Goal: Communication & Community: Answer question/provide support

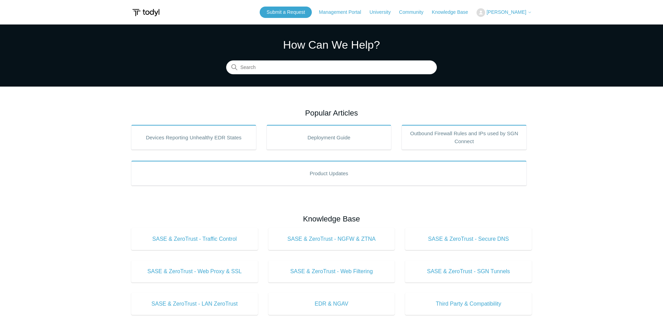
click at [513, 9] on button "[PERSON_NAME]" at bounding box center [503, 12] width 55 height 9
click at [499, 29] on link "My Support Requests" at bounding box center [510, 27] width 67 height 12
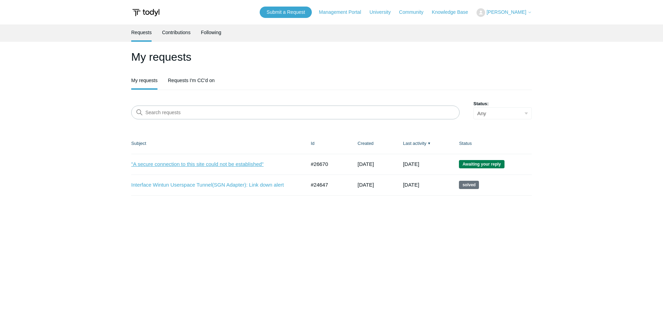
click at [231, 166] on link ""A secure connection to this site could not be established"" at bounding box center [213, 164] width 164 height 8
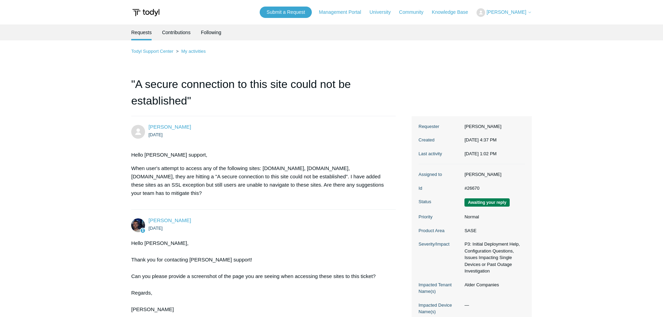
drag, startPoint x: 524, startPoint y: 134, endPoint x: 525, endPoint y: -1, distance: 135.0
click at [517, 14] on span "[PERSON_NAME]" at bounding box center [506, 12] width 40 height 6
drag, startPoint x: 385, startPoint y: 47, endPoint x: 319, endPoint y: 77, distance: 72.6
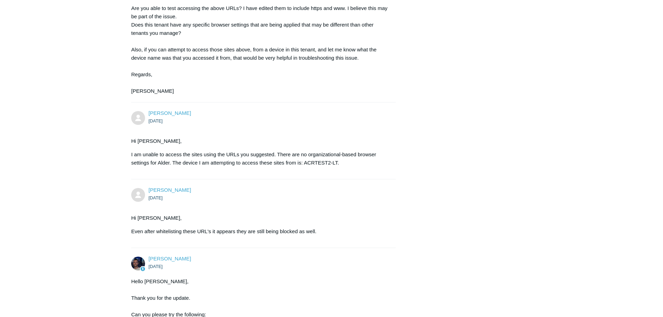
scroll to position [2643, 0]
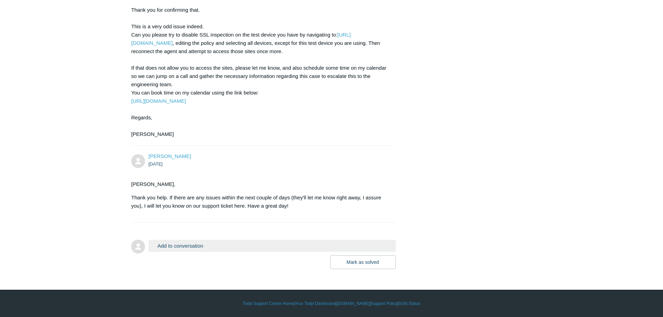
drag, startPoint x: 350, startPoint y: 101, endPoint x: 335, endPoint y: 327, distance: 225.5
click at [183, 246] on button "Add to conversation" at bounding box center [271, 246] width 247 height 12
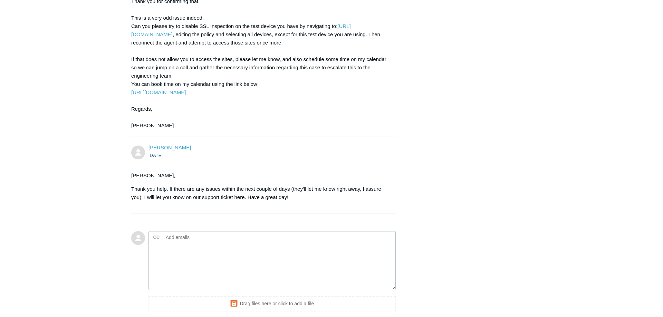
click at [191, 242] on input "text" at bounding box center [200, 237] width 74 height 10
type input "c"
click at [182, 243] on input "text" at bounding box center [183, 237] width 41 height 10
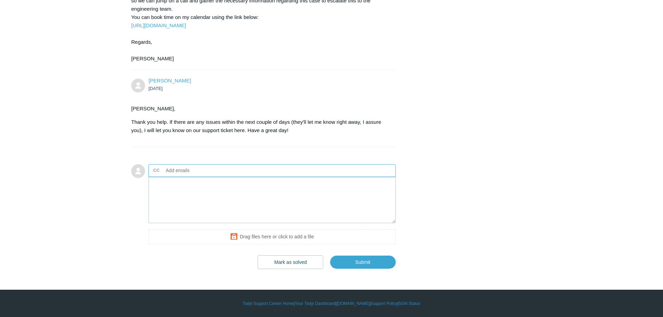
scroll to position [2718, 0]
click at [188, 172] on input "text" at bounding box center [183, 170] width 41 height 10
click at [166, 172] on input "text" at bounding box center [183, 170] width 41 height 10
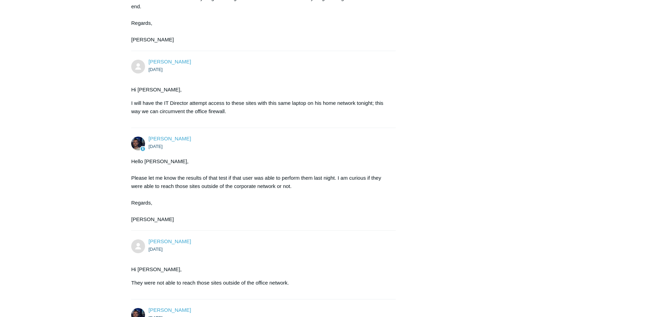
scroll to position [2119, 0]
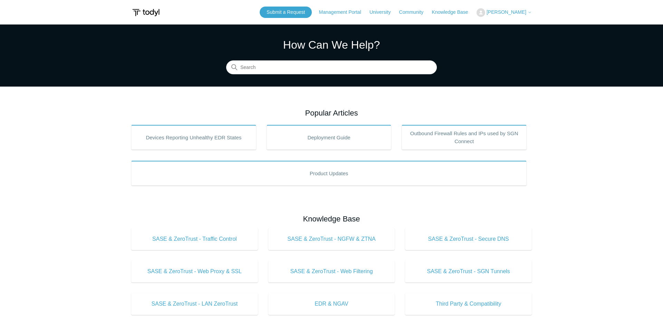
click at [507, 16] on button "[PERSON_NAME]" at bounding box center [503, 12] width 55 height 9
click at [500, 29] on link "My Support Requests" at bounding box center [510, 27] width 67 height 12
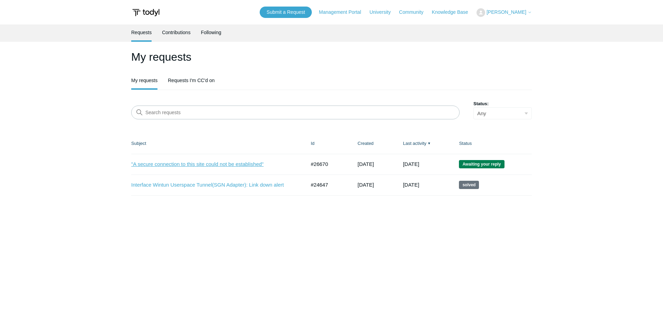
click at [230, 167] on link ""A secure connection to this site could not be established"" at bounding box center [213, 164] width 164 height 8
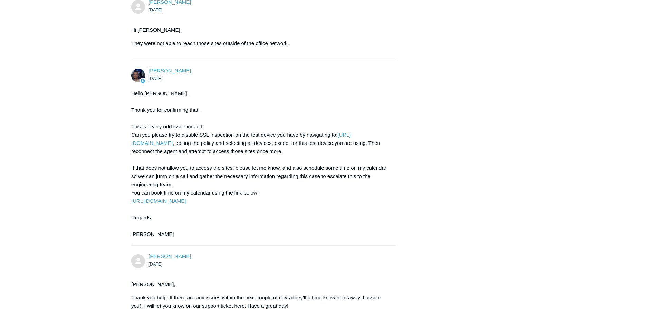
scroll to position [2643, 0]
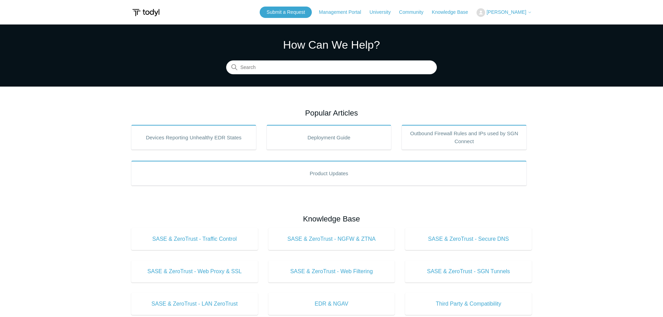
click at [520, 7] on div "Submit a Request Management Portal University Community Knowledge Base Joseph M…" at bounding box center [396, 12] width 272 height 11
click at [519, 10] on span "[PERSON_NAME]" at bounding box center [506, 12] width 40 height 6
click at [502, 28] on link "My Support Requests" at bounding box center [510, 27] width 67 height 12
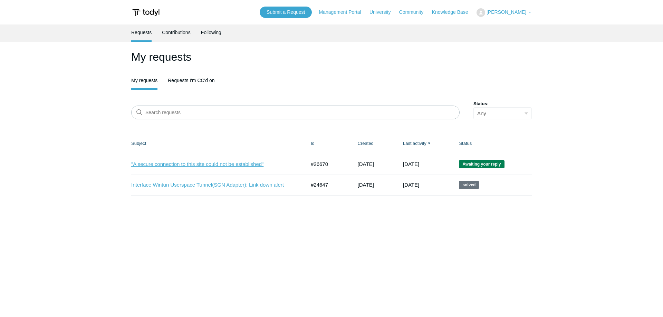
click at [231, 165] on link ""A secure connection to this site could not be established"" at bounding box center [213, 164] width 164 height 8
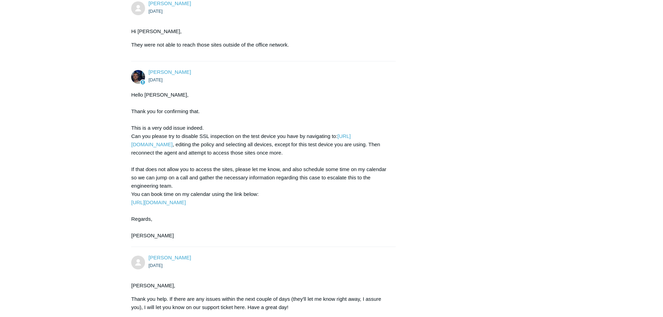
scroll to position [2643, 0]
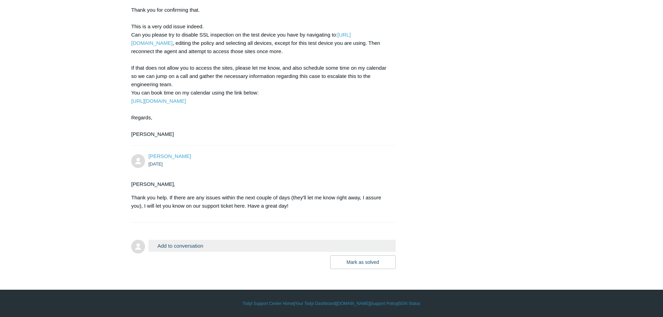
click at [187, 243] on button "Add to conversation" at bounding box center [271, 246] width 247 height 12
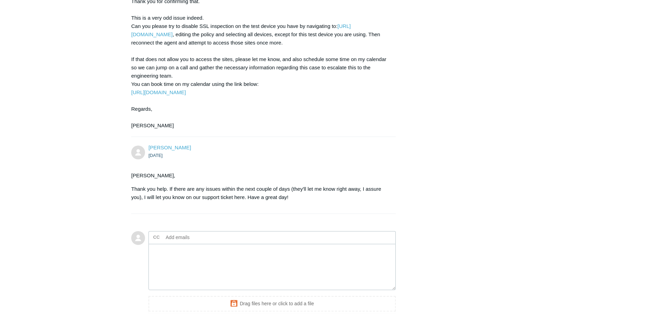
click at [187, 243] on input "text" at bounding box center [200, 237] width 74 height 10
type input "c"
click at [170, 242] on li "c" at bounding box center [170, 237] width 13 height 9
click at [172, 242] on li "c" at bounding box center [170, 237] width 13 height 9
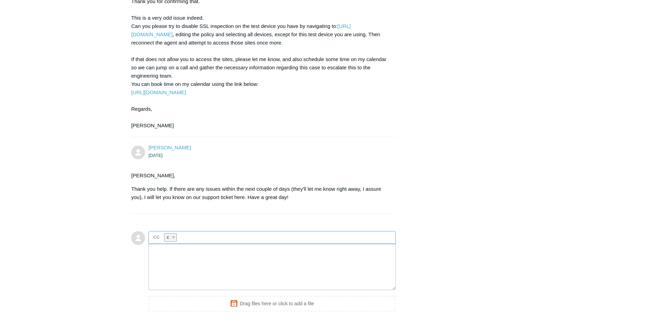
click at [176, 242] on li "c" at bounding box center [170, 237] width 13 height 9
click at [174, 242] on span "close" at bounding box center [173, 238] width 2 height 8
click at [174, 243] on input "text" at bounding box center [183, 237] width 41 height 10
type input "cmadix@avajen.com"
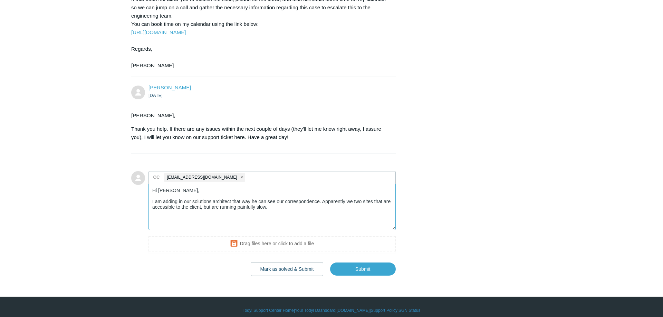
scroll to position [2718, 0]
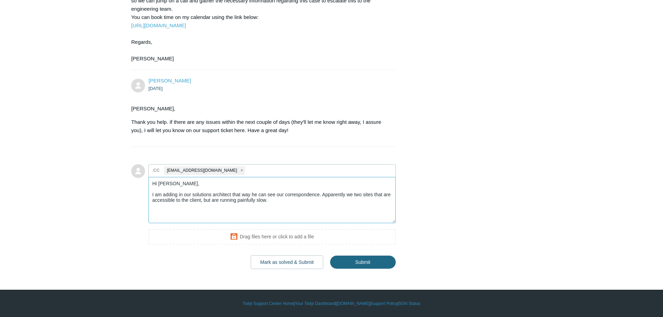
type textarea "Hi Connor, I am adding in our solutions architect that way he can see our corre…"
click at [365, 262] on input "Submit" at bounding box center [363, 262] width 66 height 14
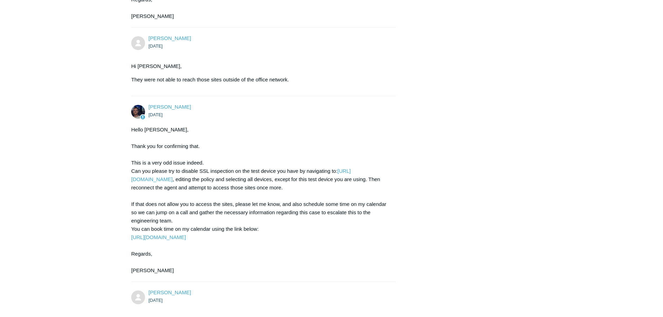
scroll to position [2720, 0]
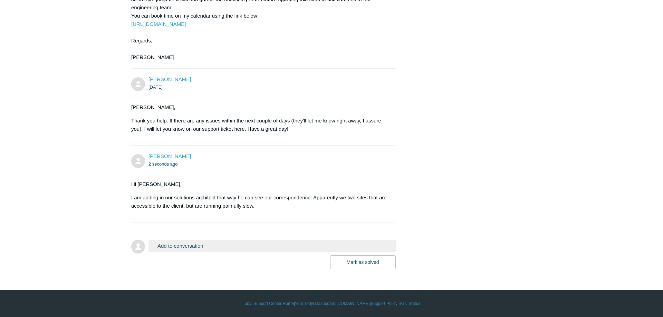
drag, startPoint x: 251, startPoint y: 163, endPoint x: 259, endPoint y: 308, distance: 145.8
click at [197, 254] on div "Add to conversation CC Add emails Drag files here or click to add a file Mark a…" at bounding box center [271, 254] width 247 height 29
click at [192, 246] on button "Add to conversation" at bounding box center [271, 246] width 247 height 12
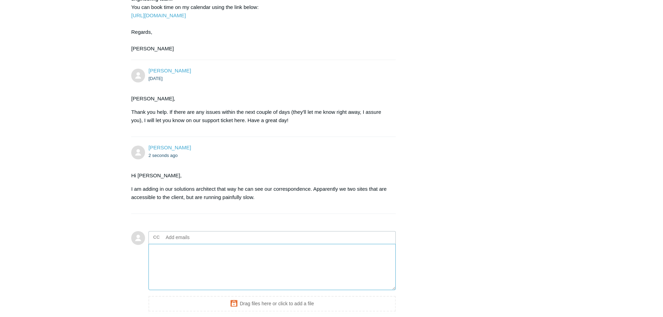
click at [173, 268] on textarea "Add your reply" at bounding box center [271, 267] width 247 height 47
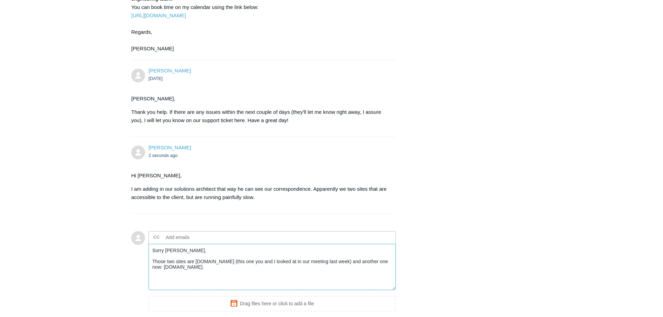
click at [219, 278] on textarea "Sorry Connor, Those two sites are eon-online.com (this one you and I looked at …" at bounding box center [271, 267] width 247 height 47
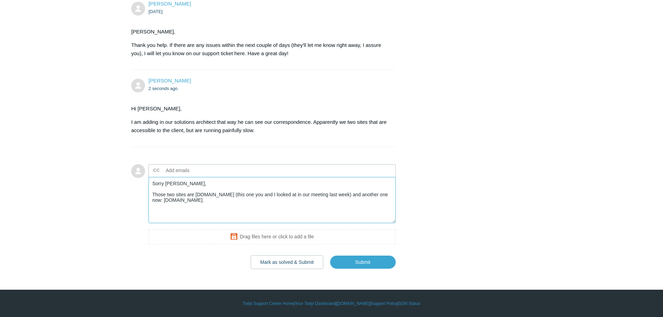
scroll to position [2791, 0]
click at [240, 210] on textarea "Sorry Connor, Those two sites are eon-online.com (this one you and I looked at …" at bounding box center [271, 200] width 247 height 47
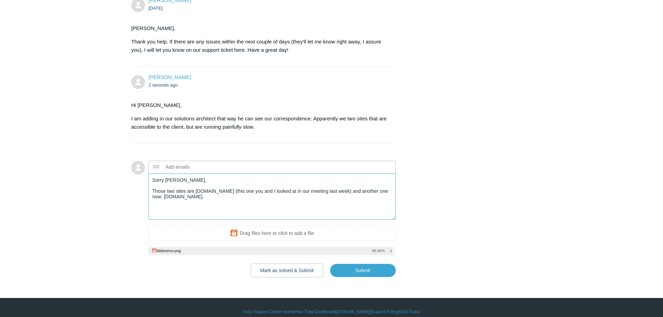
click at [232, 205] on textarea "Sorry Connor, Those two sites are eon-online.com (this one you and I looked at …" at bounding box center [271, 197] width 247 height 47
click at [348, 214] on textarea "Sorry Connor, Those two sites are eon-online.com (this one you and I looked at …" at bounding box center [271, 197] width 247 height 47
drag, startPoint x: 231, startPoint y: 221, endPoint x: 338, endPoint y: 211, distance: 107.1
click at [338, 211] on textarea "Sorry Connor, Those two sites are eon-online.com (this one you and I looked at …" at bounding box center [271, 197] width 247 height 47
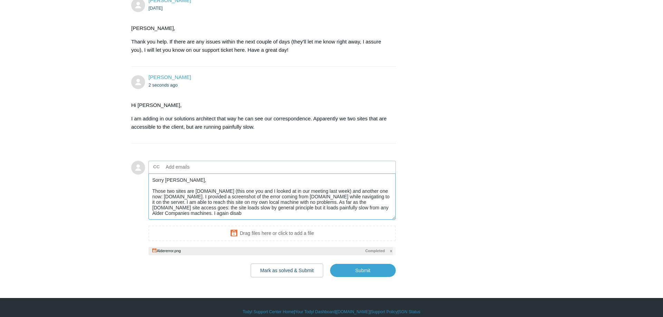
drag, startPoint x: 235, startPoint y: 222, endPoint x: 344, endPoint y: 212, distance: 110.2
click at [344, 212] on textarea "Sorry Connor, Those two sites are eon-online.com (this one you and I looked at …" at bounding box center [271, 197] width 247 height 47
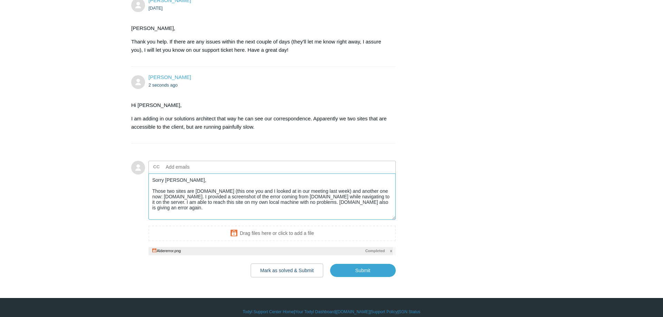
drag, startPoint x: 217, startPoint y: 222, endPoint x: 331, endPoint y: 217, distance: 114.0
click at [331, 217] on textarea "Sorry Connor, Those two sites are eon-online.com (this one you and I looked at …" at bounding box center [271, 197] width 247 height 47
drag, startPoint x: 214, startPoint y: 220, endPoint x: 362, endPoint y: 218, distance: 148.1
click at [362, 218] on textarea "Sorry Connor, Those two sites are eon-online.com (this one you and I looked at …" at bounding box center [271, 197] width 247 height 47
click at [242, 217] on textarea "Sorry Connor, Those two sites are eon-online.com (this one you and I looked at …" at bounding box center [271, 197] width 247 height 47
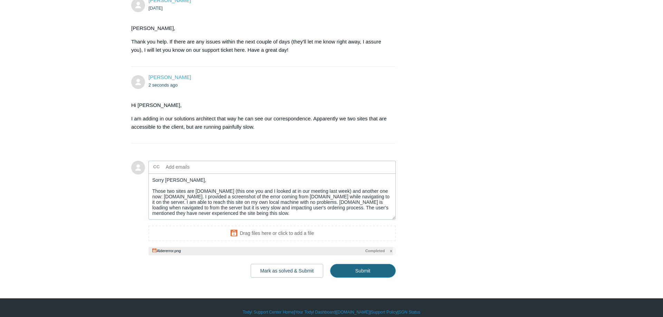
click at [358, 278] on input "Submit" at bounding box center [363, 271] width 66 height 14
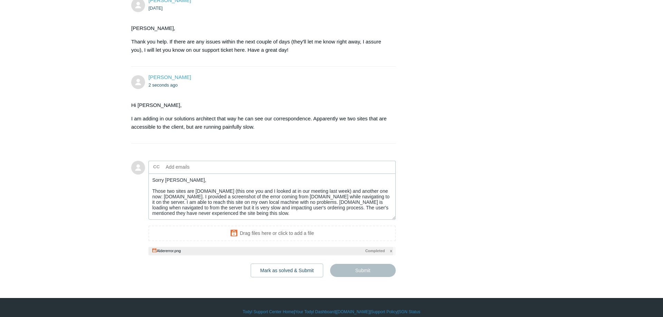
type textarea "Sorry Connor, Those two sites are eon-online.com (this one you and I looked at …"
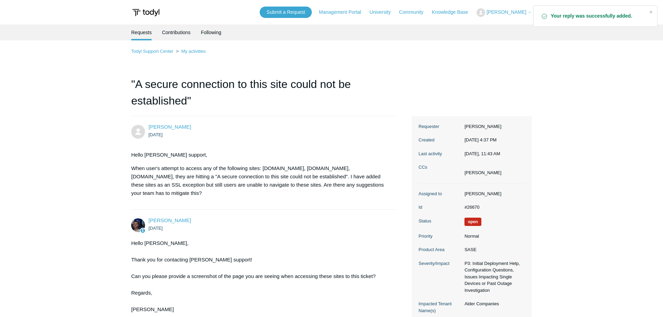
scroll to position [2720, 0]
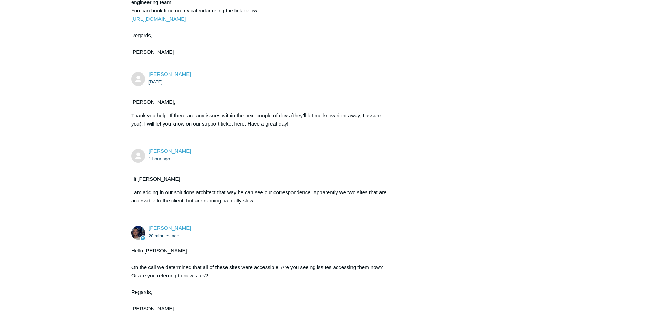
scroll to position [2576, 0]
